Goal: Transaction & Acquisition: Purchase product/service

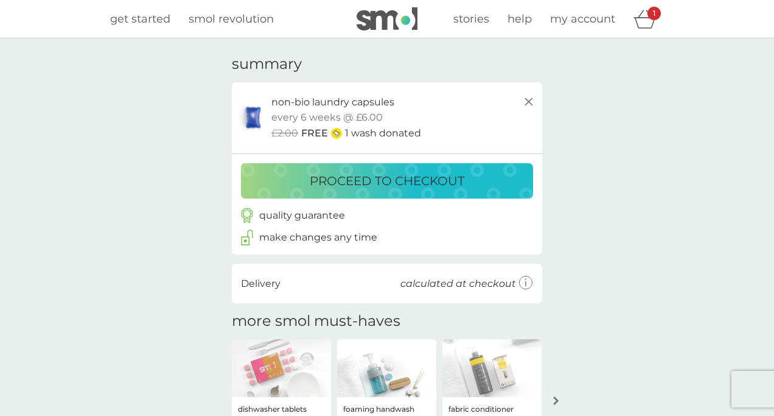
click at [360, 175] on p "proceed to checkout" at bounding box center [387, 180] width 155 height 19
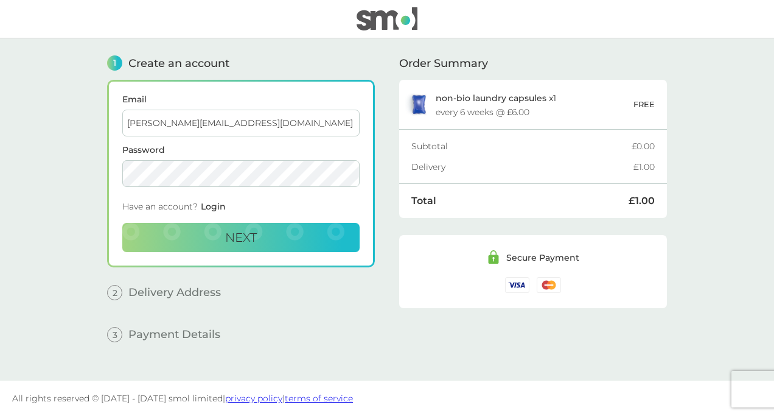
type input "[PERSON_NAME][EMAIL_ADDRESS][DOMAIN_NAME]"
click at [230, 234] on span "Next" at bounding box center [241, 237] width 32 height 15
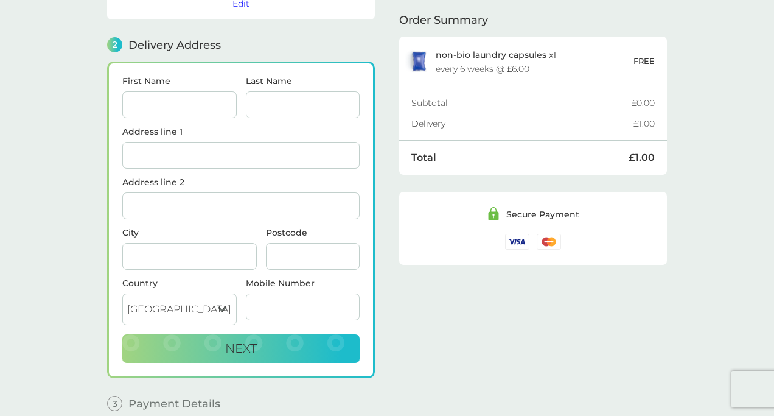
scroll to position [150, 0]
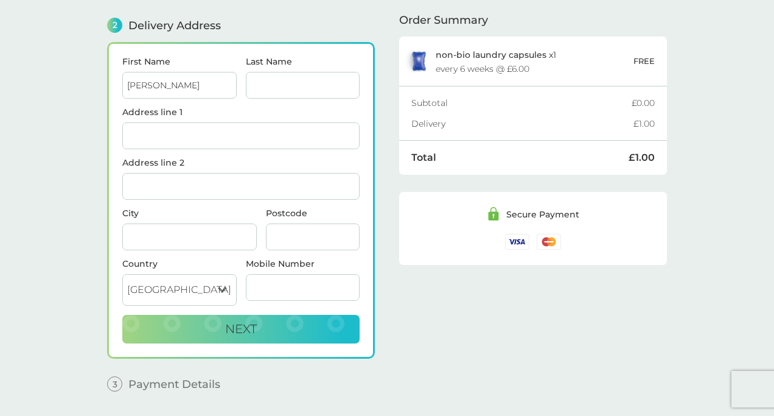
type input "[PERSON_NAME]"
type input "Pelling"
click at [169, 86] on input "[PERSON_NAME]" at bounding box center [179, 85] width 114 height 27
type input "R"
type input "[PERSON_NAME]"
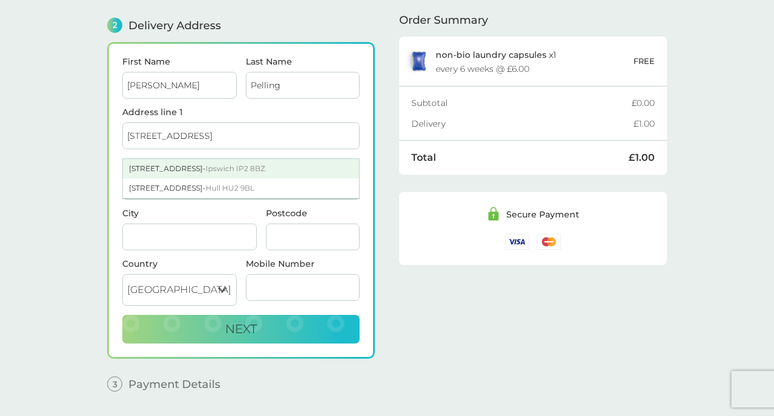
type input "[STREET_ADDRESS]"
click at [153, 169] on div "[STREET_ADDRESS]" at bounding box center [241, 168] width 236 height 19
type input "[GEOGRAPHIC_DATA]"
type input "IP2 8BZ"
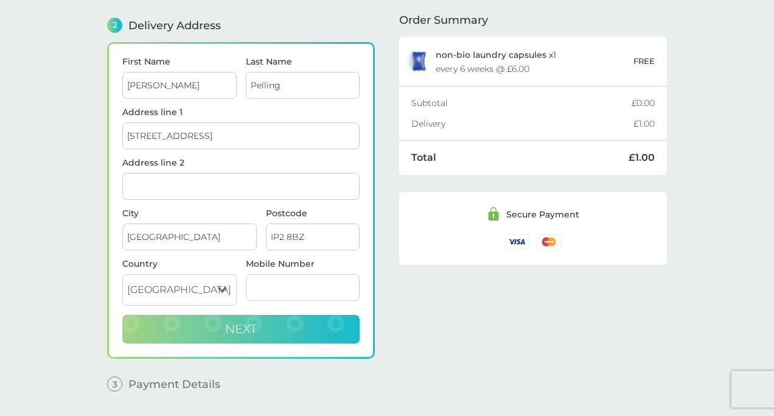
click at [242, 326] on span "Next" at bounding box center [241, 328] width 32 height 15
type input "07887785011"
click at [250, 326] on span "Next" at bounding box center [241, 328] width 32 height 15
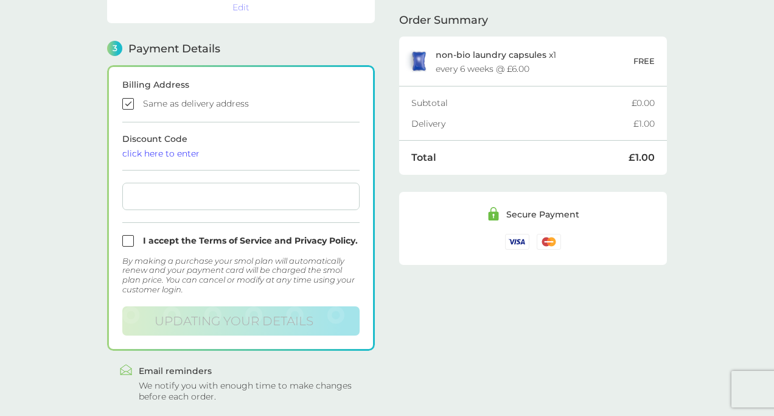
scroll to position [337, 0]
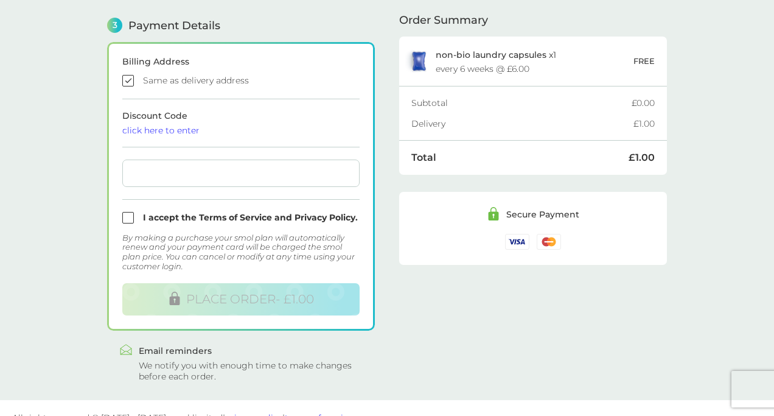
click at [125, 80] on input "checkbox" at bounding box center [240, 81] width 237 height 12
checkbox input "false"
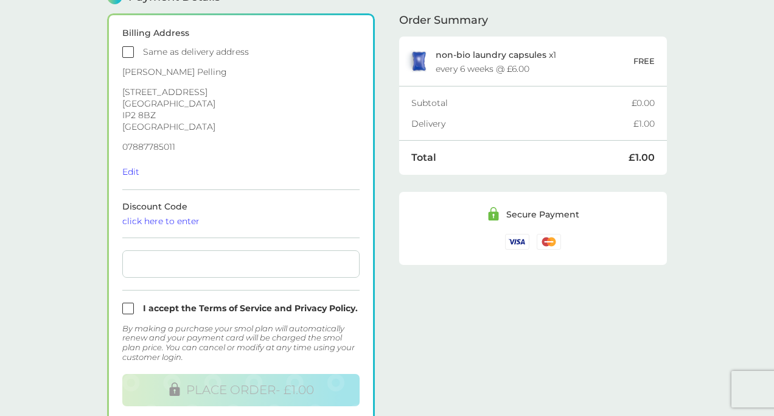
scroll to position [350, 0]
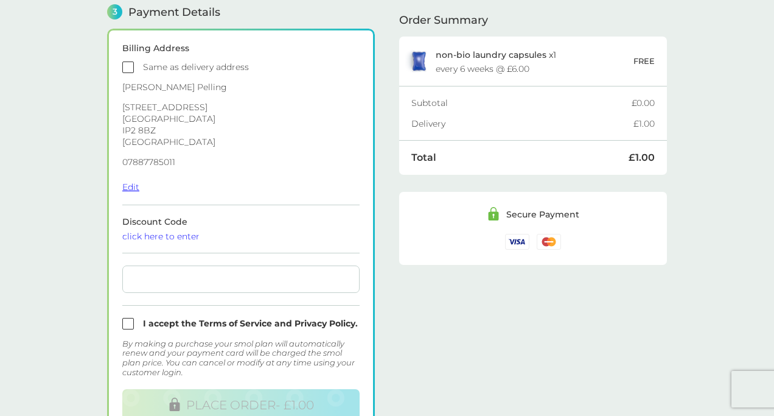
click at [130, 188] on button "Edit" at bounding box center [130, 186] width 17 height 11
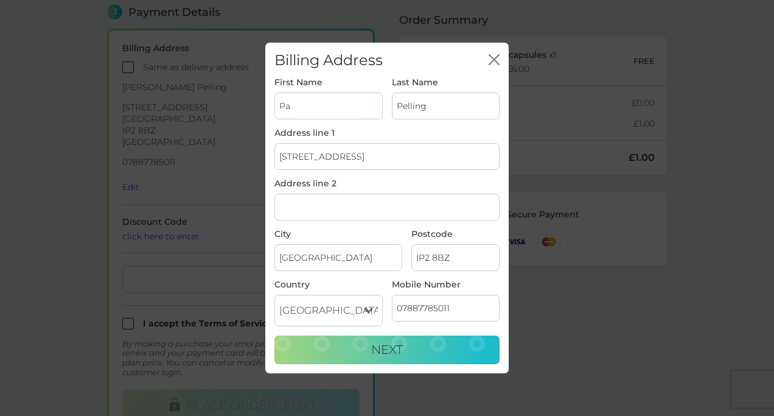
type input "P"
type input "[PERSON_NAME]"
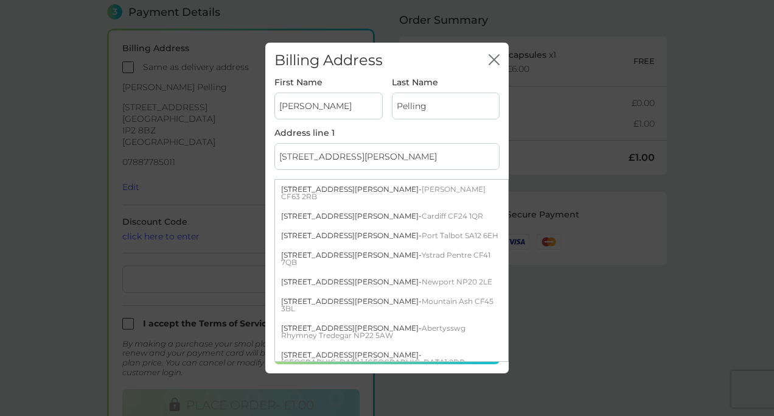
type input "[STREET_ADDRESS][PERSON_NAME]"
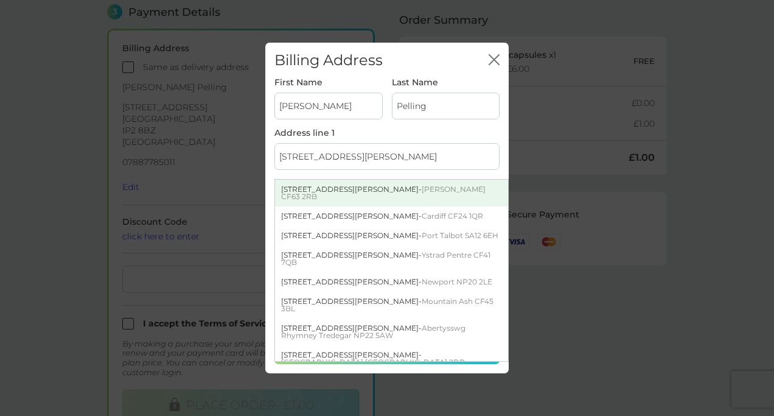
click at [387, 349] on button "Next" at bounding box center [386, 349] width 225 height 29
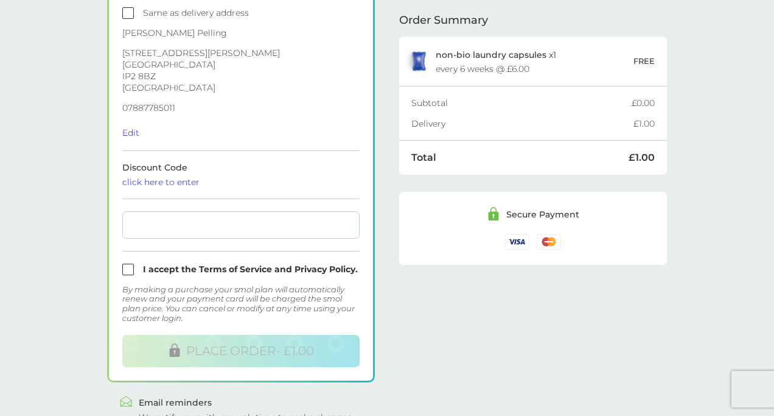
scroll to position [337, 0]
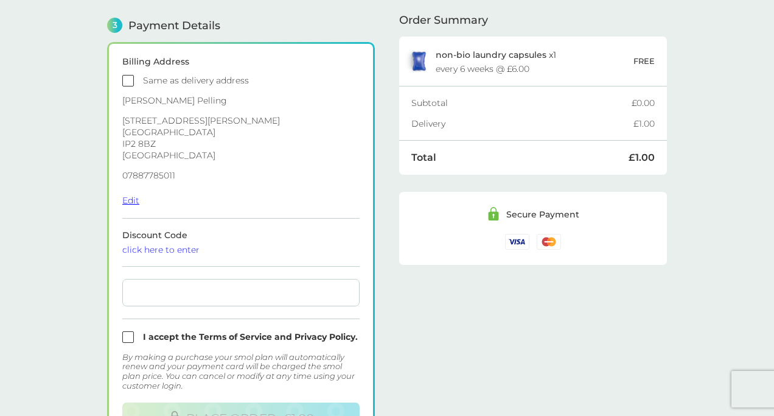
click at [129, 198] on button "Edit" at bounding box center [130, 200] width 17 height 11
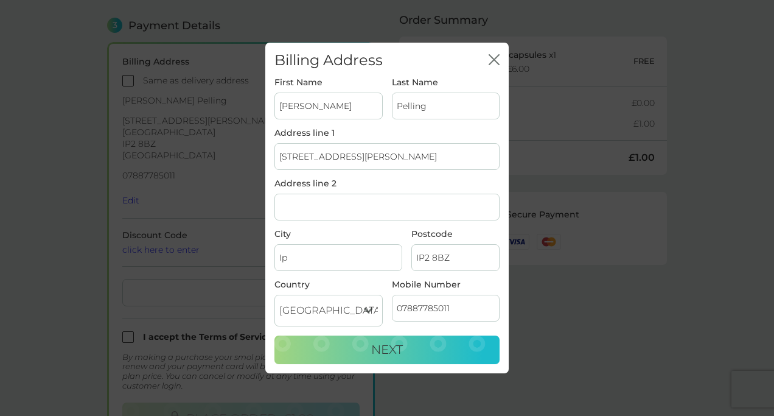
type input "I"
type input "Penrith"
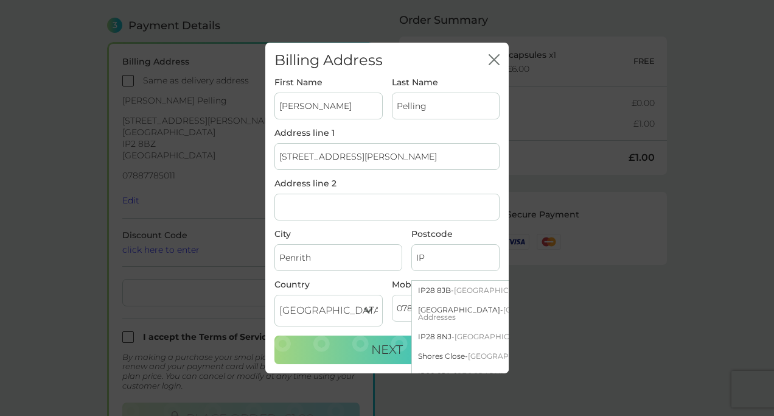
type input "I"
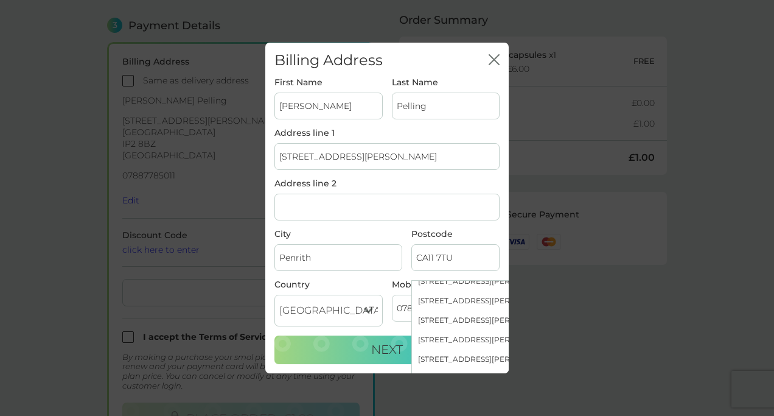
scroll to position [217, 0]
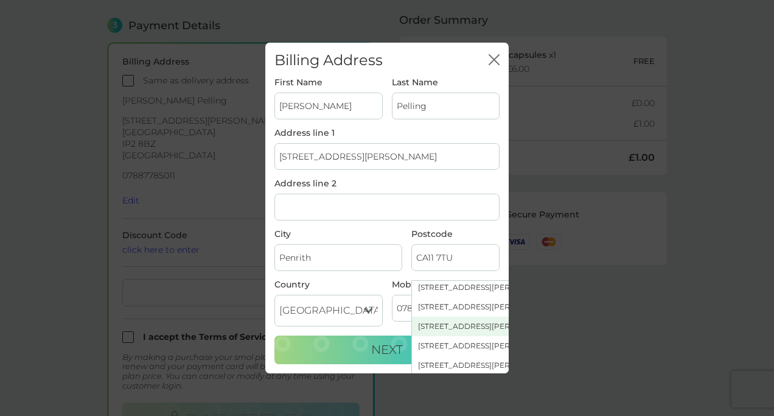
type input "CA11 7TU"
click at [442, 321] on div "[STREET_ADDRESS][PERSON_NAME]" at bounding box center [528, 325] width 233 height 19
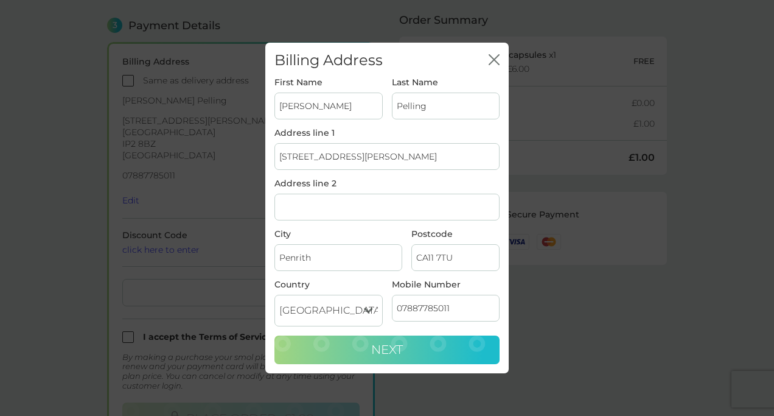
click at [407, 340] on button "Next" at bounding box center [386, 349] width 225 height 29
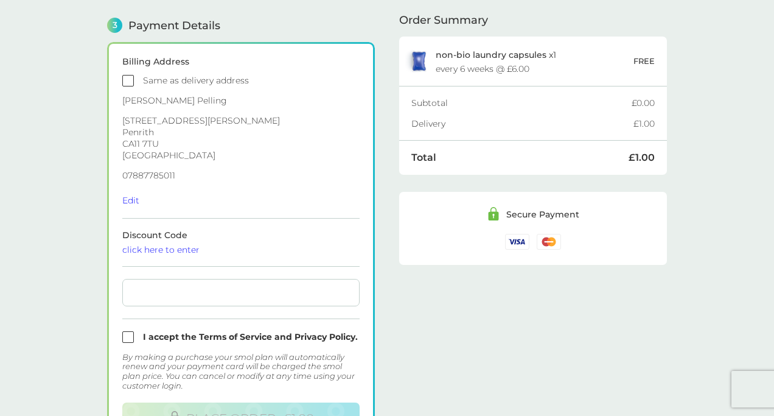
click at [206, 302] on div at bounding box center [240, 292] width 237 height 27
click at [124, 338] on input "checkbox" at bounding box center [240, 337] width 237 height 12
checkbox input "true"
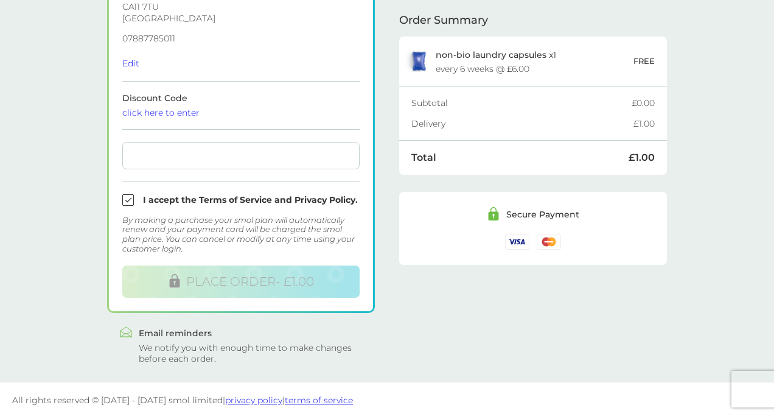
scroll to position [473, 0]
click at [214, 117] on div "click here to enter" at bounding box center [240, 113] width 237 height 9
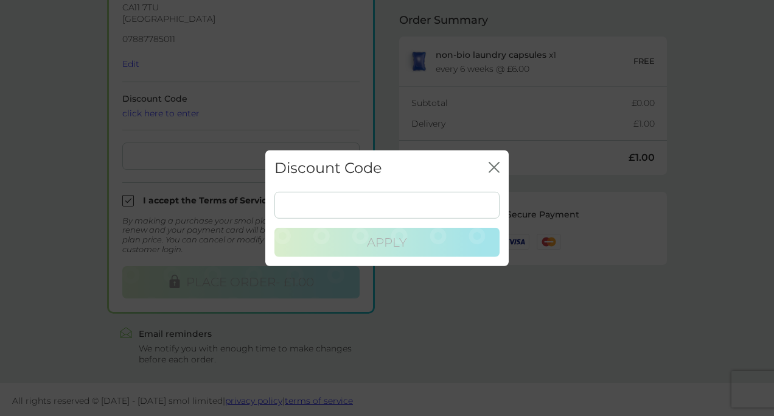
click at [490, 169] on icon "close" at bounding box center [494, 166] width 11 height 11
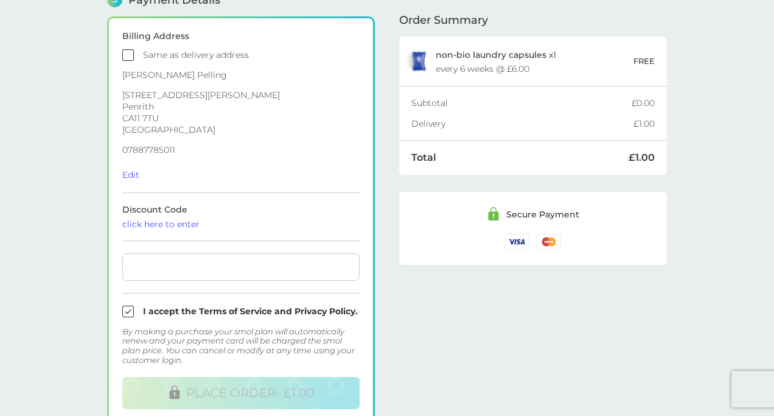
scroll to position [365, 0]
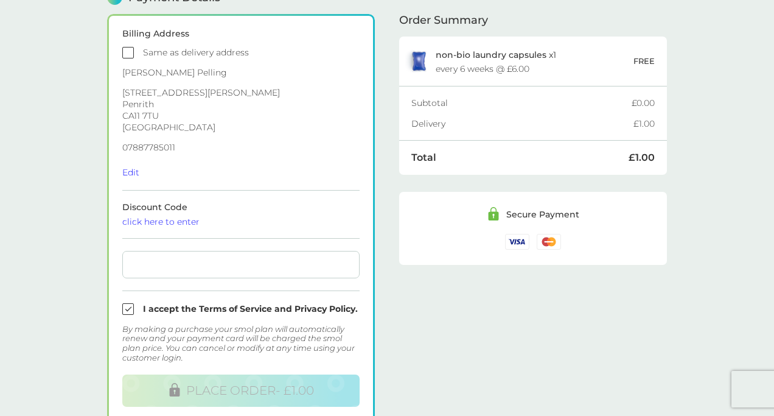
click at [303, 258] on div at bounding box center [240, 264] width 237 height 27
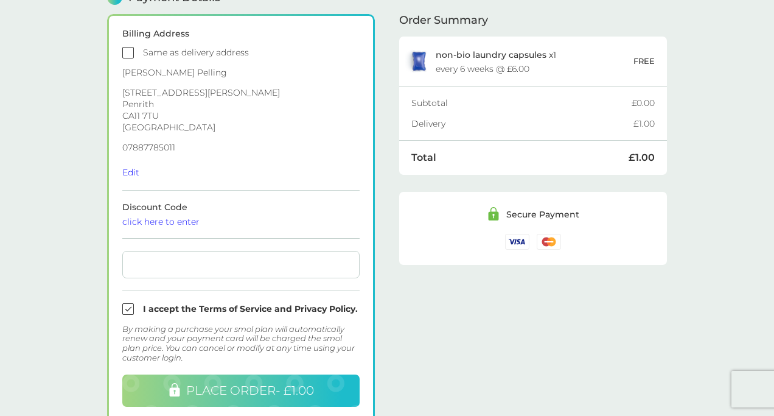
click at [272, 392] on span "PLACE ORDER - £1.00" at bounding box center [250, 390] width 128 height 15
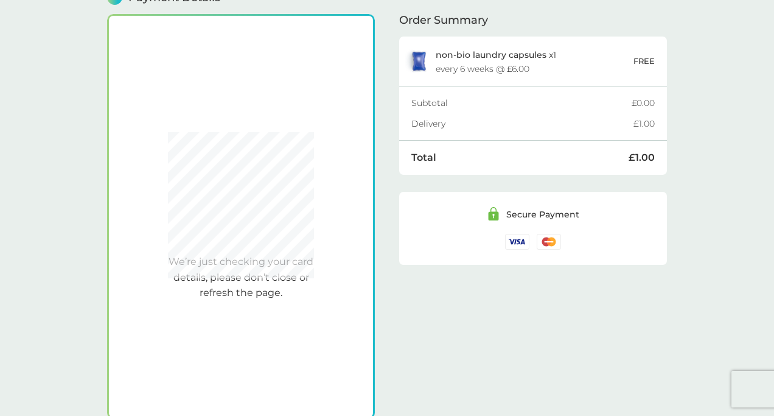
scroll to position [337, 0]
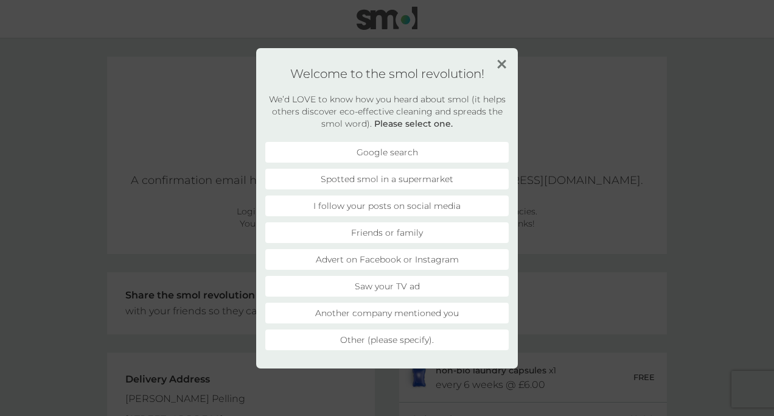
click at [368, 184] on li "Spotted smol in a supermarket" at bounding box center [386, 179] width 243 height 21
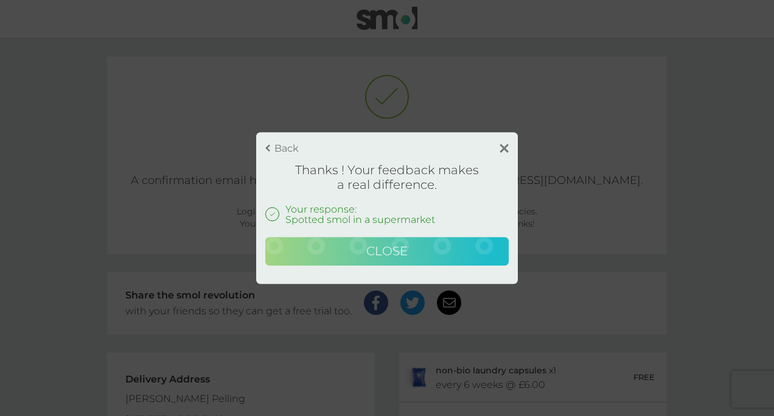
click at [382, 244] on span "Close" at bounding box center [386, 250] width 41 height 15
